Goal: Task Accomplishment & Management: Complete application form

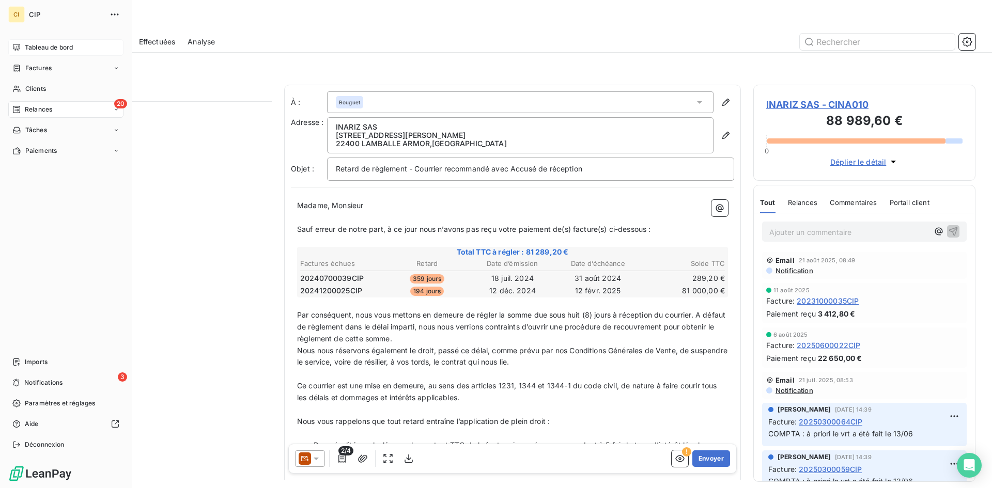
scroll to position [379, 214]
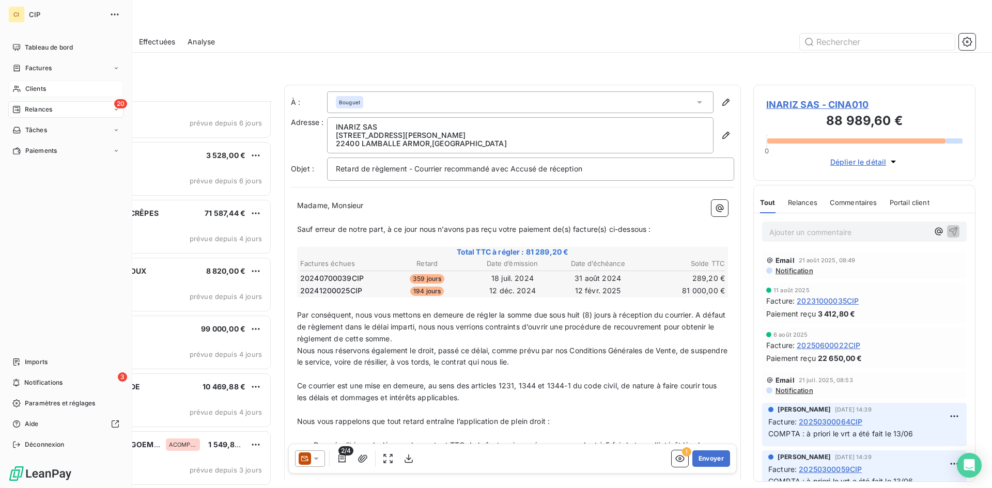
click at [37, 88] on span "Clients" at bounding box center [35, 88] width 21 height 9
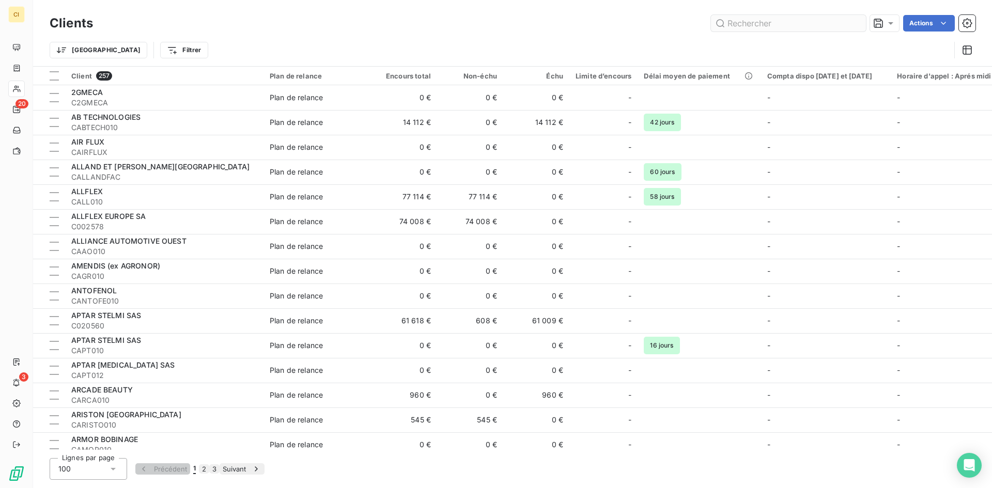
click at [753, 23] on input "text" at bounding box center [788, 23] width 155 height 17
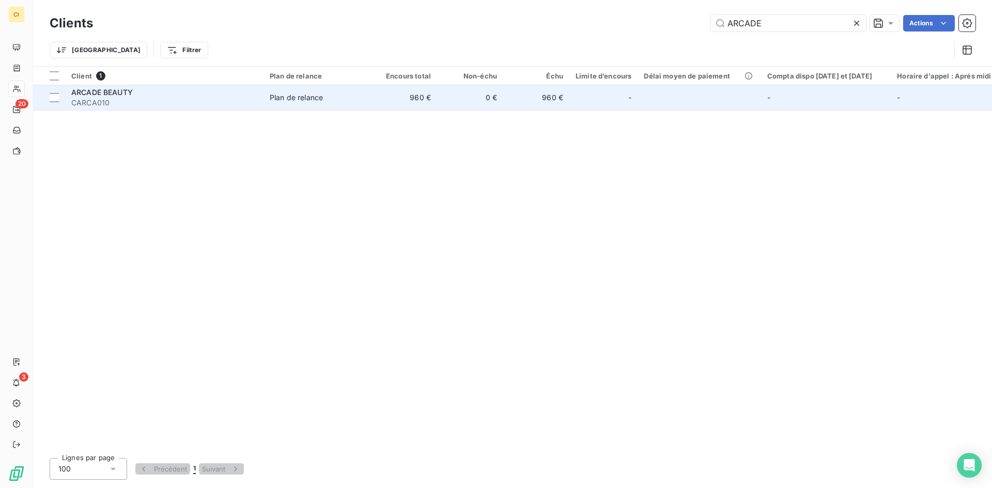
type input "ARCADE"
click at [72, 98] on span "CARCA010" at bounding box center [164, 103] width 186 height 10
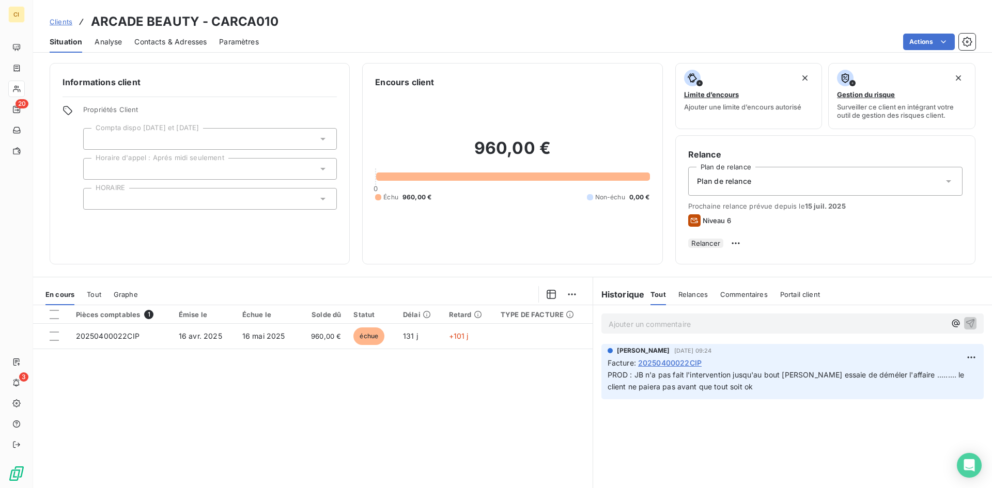
click at [179, 43] on span "Contacts & Adresses" at bounding box center [170, 42] width 72 height 10
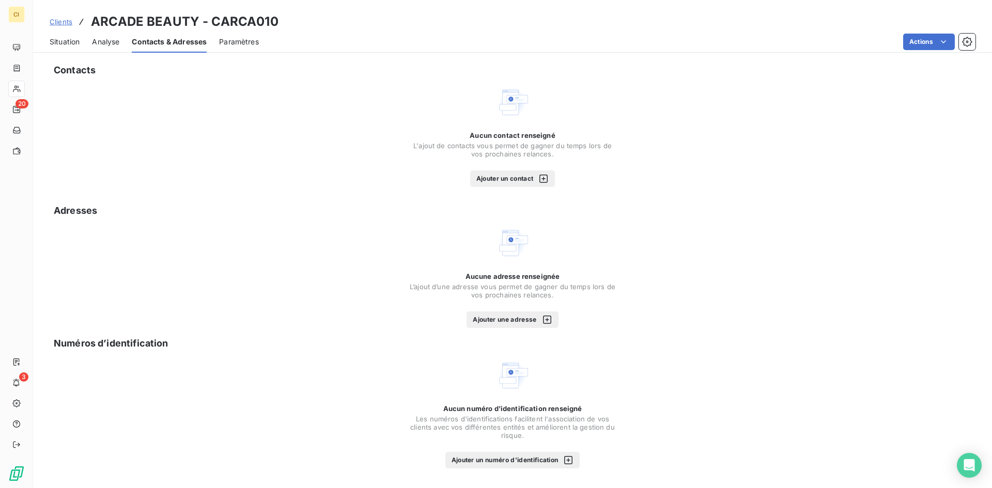
click at [511, 179] on button "Ajouter un contact" at bounding box center [512, 179] width 85 height 17
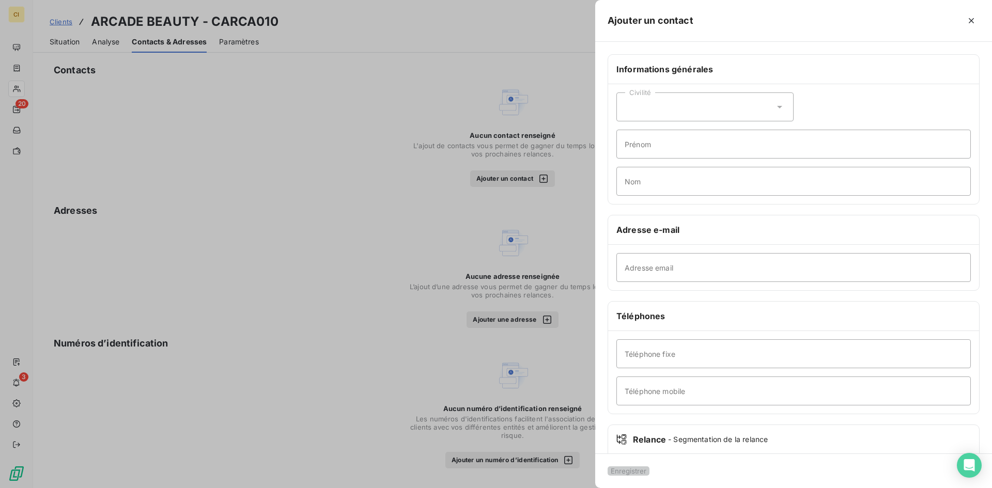
click at [682, 105] on div "Civilité" at bounding box center [704, 106] width 177 height 29
click at [651, 137] on span "Madame" at bounding box center [652, 133] width 28 height 10
click at [650, 150] on input "Prénom" at bounding box center [793, 144] width 354 height 29
type input "[PERSON_NAME]"
click at [661, 187] on input "Nom" at bounding box center [793, 181] width 354 height 29
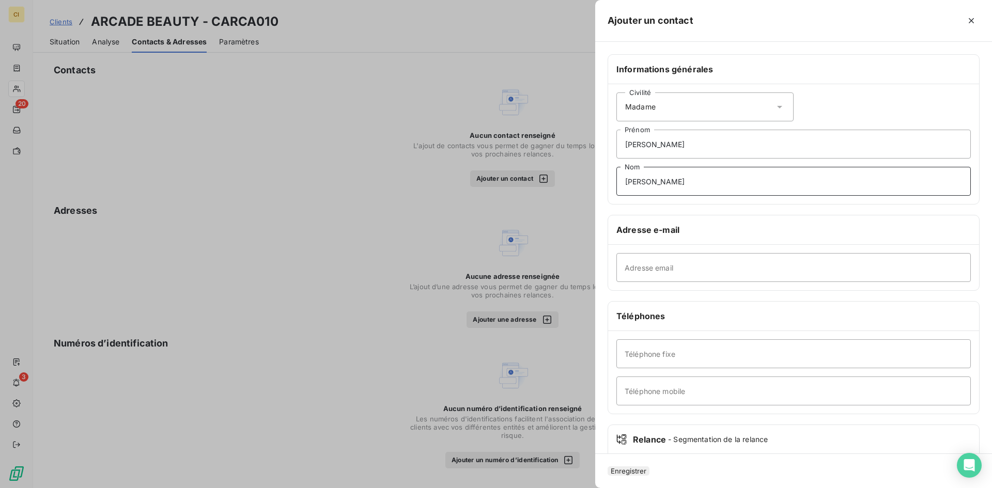
type input "[PERSON_NAME]"
click at [642, 256] on input "Adresse email" at bounding box center [793, 267] width 354 height 29
type input "[PERSON_NAME][EMAIL_ADDRESS][DOMAIN_NAME]"
click at [636, 349] on input "Téléphone fixe" at bounding box center [793, 353] width 354 height 29
type input "[PHONE_NUMBER]"
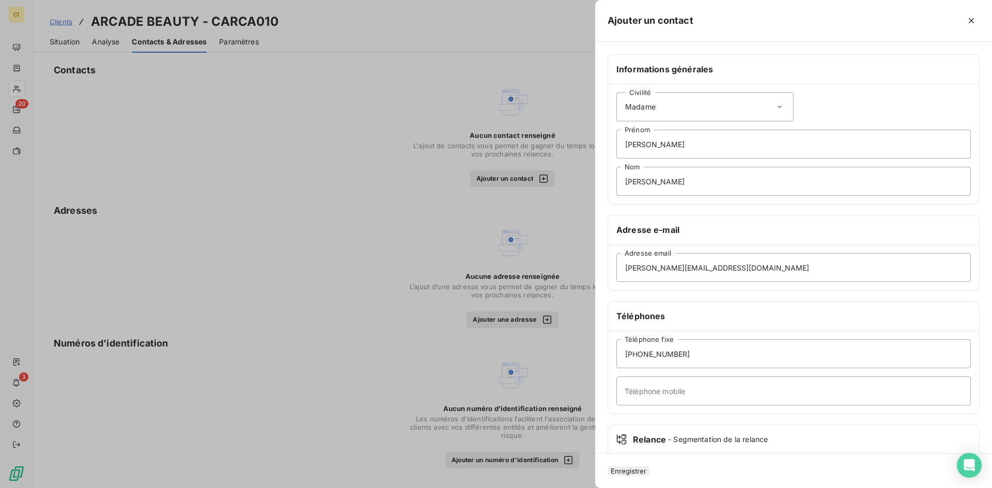
click at [640, 467] on button "Enregistrer" at bounding box center [629, 471] width 42 height 9
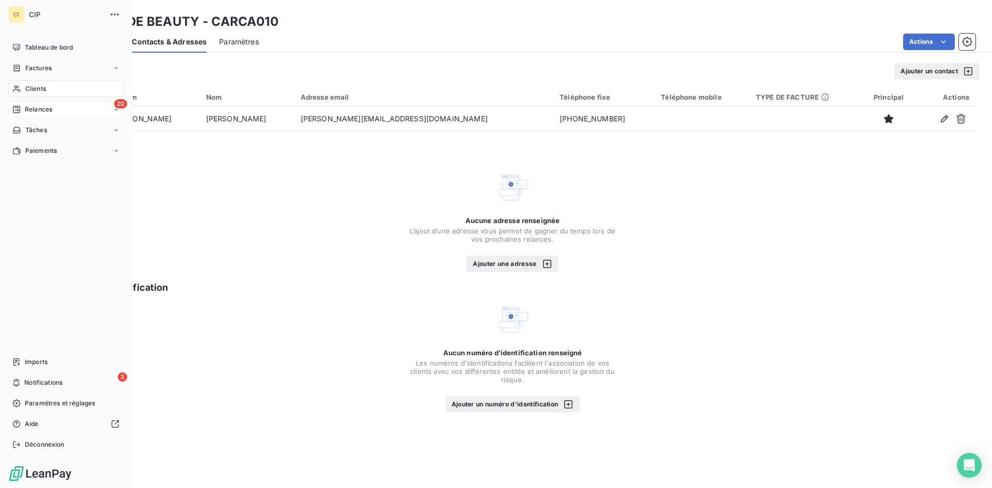
drag, startPoint x: 35, startPoint y: 111, endPoint x: 51, endPoint y: 109, distance: 16.2
click at [35, 111] on span "Relances" at bounding box center [38, 109] width 27 height 9
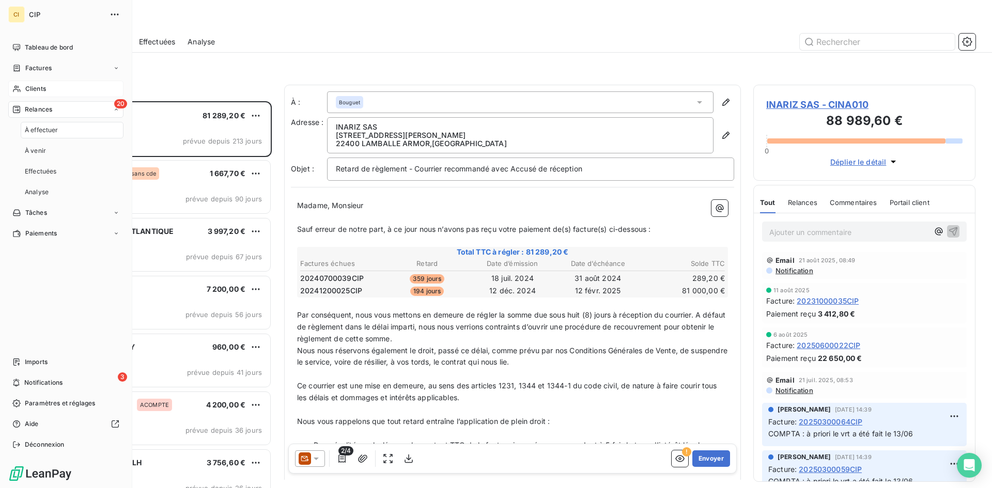
scroll to position [379, 214]
click at [28, 91] on span "Clients" at bounding box center [35, 88] width 21 height 9
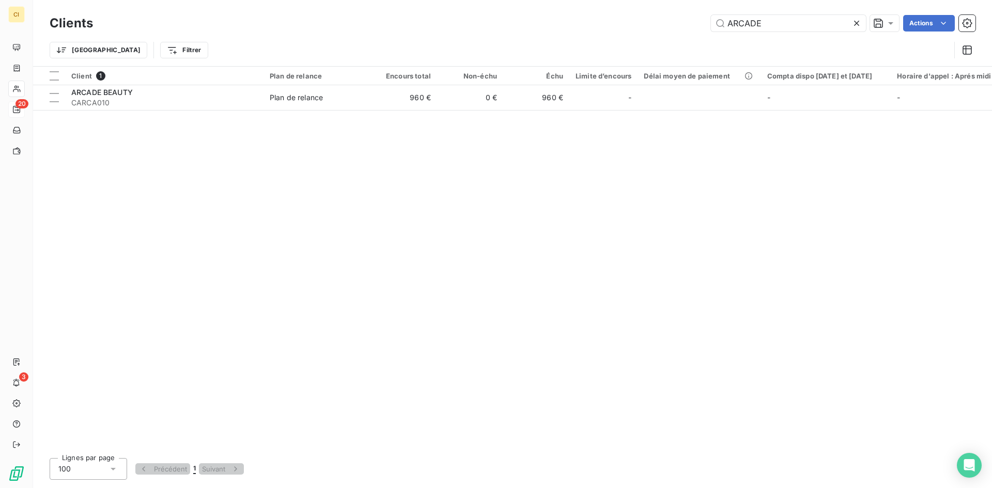
drag, startPoint x: 785, startPoint y: 21, endPoint x: 646, endPoint y: 35, distance: 139.8
click at [646, 35] on div "Clients ARCADE Actions Trier Filtrer" at bounding box center [513, 39] width 926 height 54
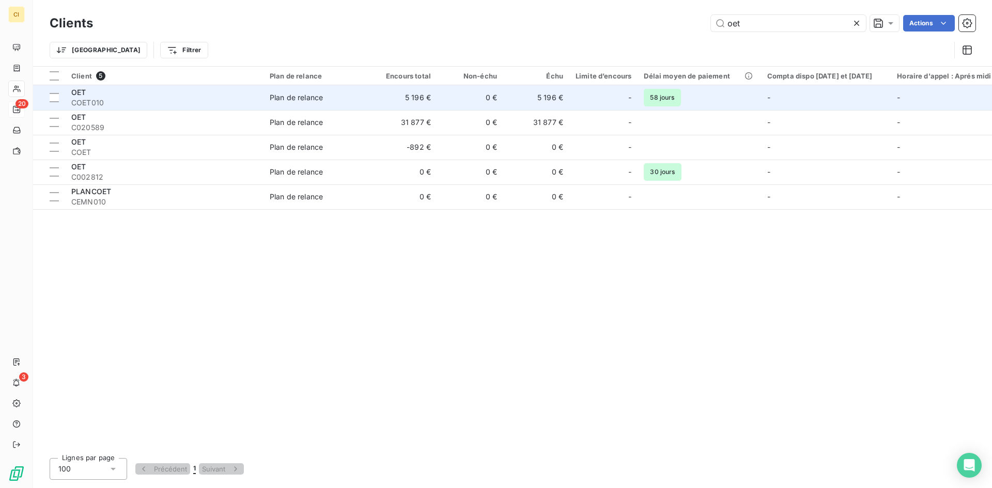
type input "oet"
click at [97, 105] on span "COET010" at bounding box center [164, 103] width 186 height 10
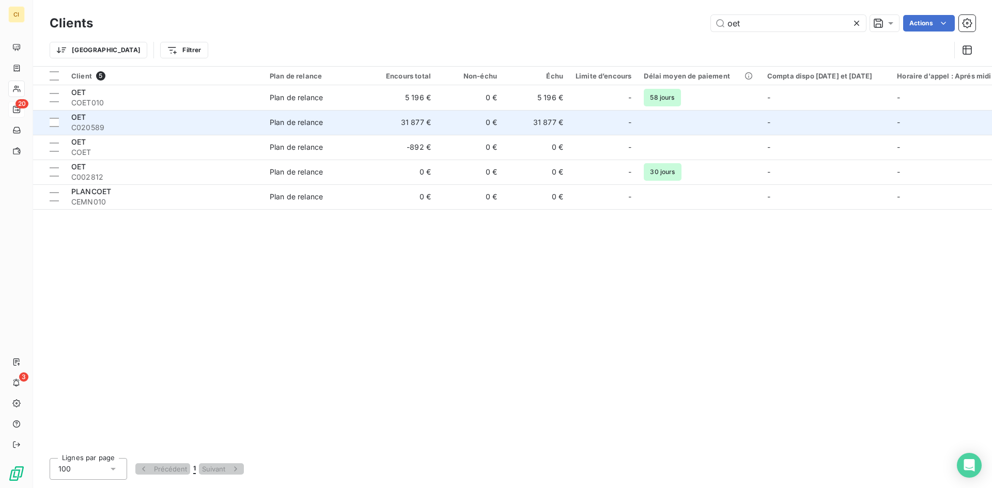
click at [395, 122] on td "31 877 €" at bounding box center [404, 122] width 66 height 25
